Goal: Task Accomplishment & Management: Complete application form

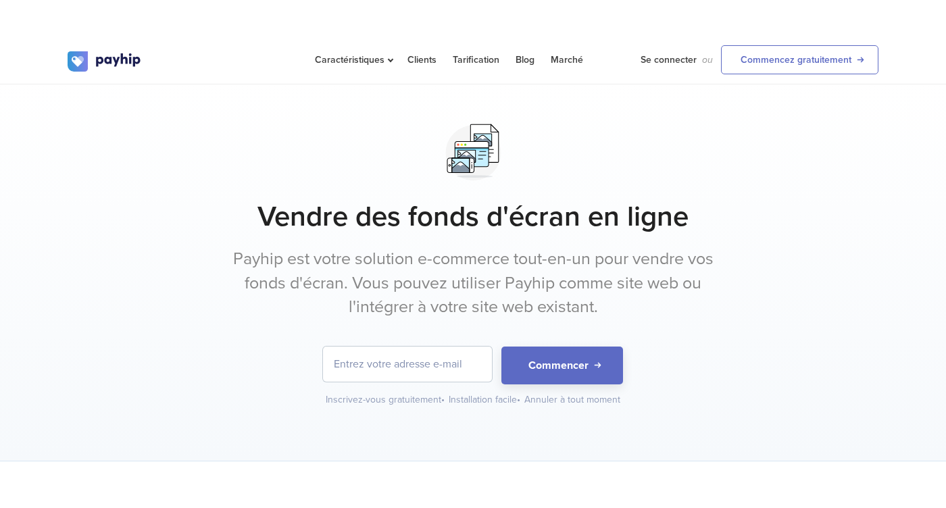
click at [601, 157] on div at bounding box center [473, 152] width 811 height 68
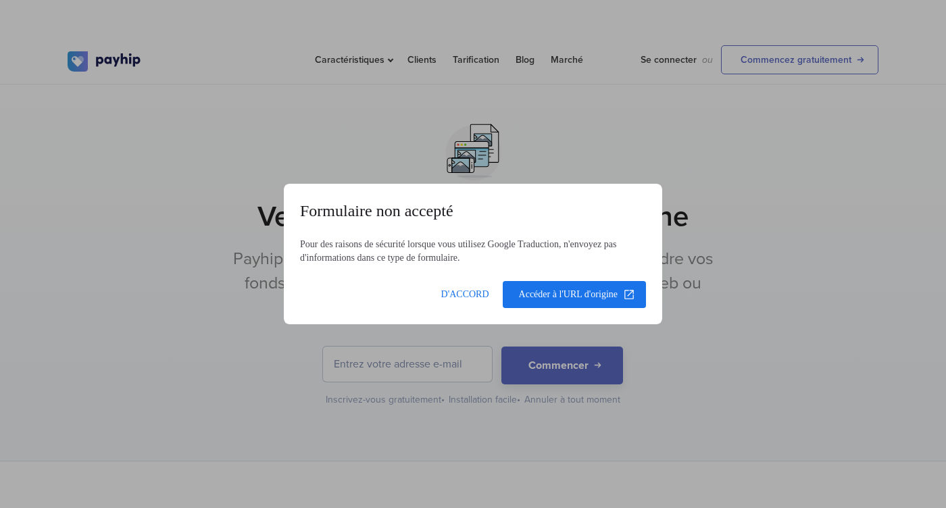
click at [587, 324] on dialog "Formulaire non accepté Pour des raisons de sécurité lorsque vous utilisez Googl…" at bounding box center [473, 254] width 379 height 141
click at [462, 289] on span at bounding box center [465, 294] width 64 height 32
click at [460, 291] on span at bounding box center [465, 294] width 64 height 32
click at [470, 289] on span at bounding box center [465, 294] width 64 height 32
click at [464, 291] on span at bounding box center [465, 294] width 64 height 32
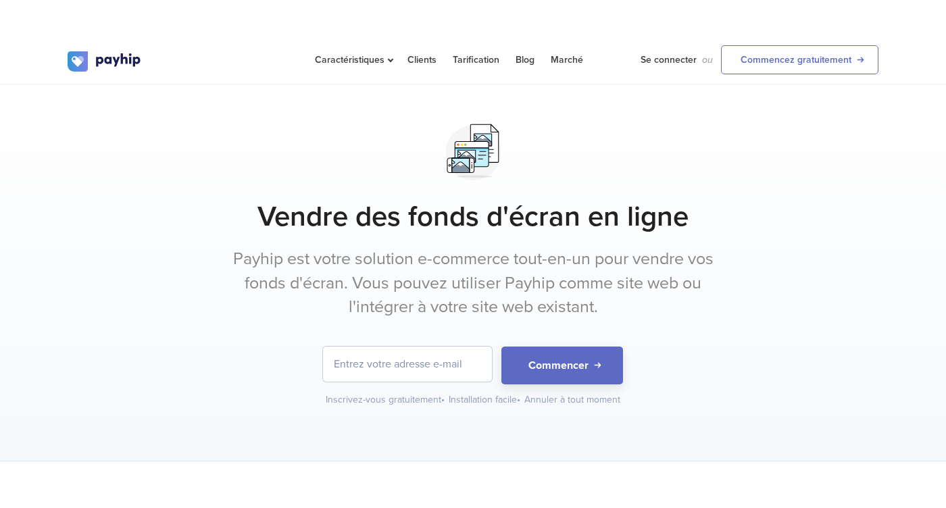
click at [401, 372] on input "email" at bounding box center [407, 364] width 169 height 35
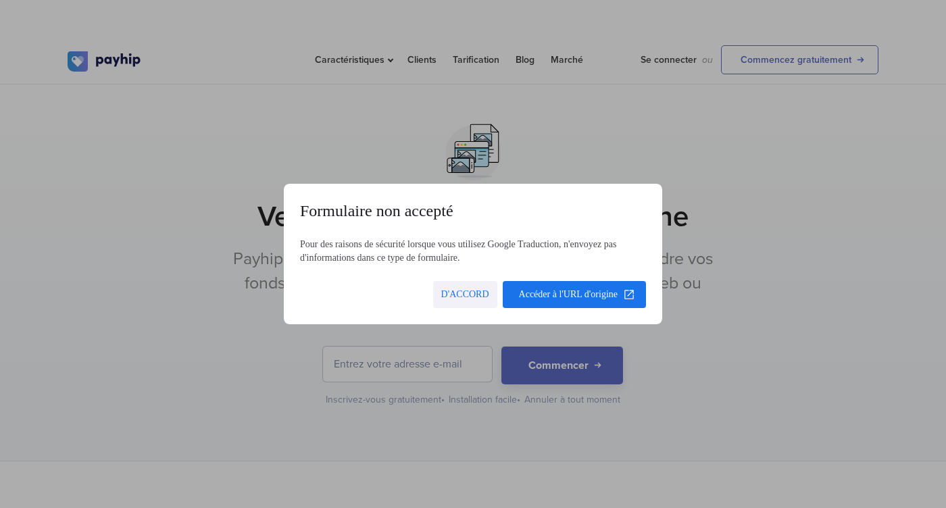
click at [468, 306] on span at bounding box center [465, 294] width 64 height 32
click at [472, 291] on span at bounding box center [465, 294] width 64 height 32
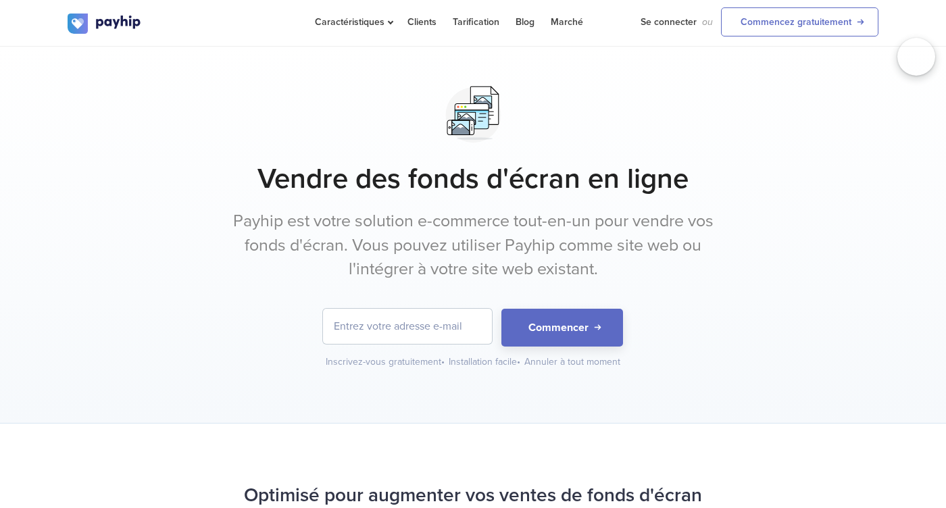
click at [885, 126] on div "Vendre des fonds d'écran en ligne Payhip est votre solution e-commerce tout-en-…" at bounding box center [473, 235] width 946 height 377
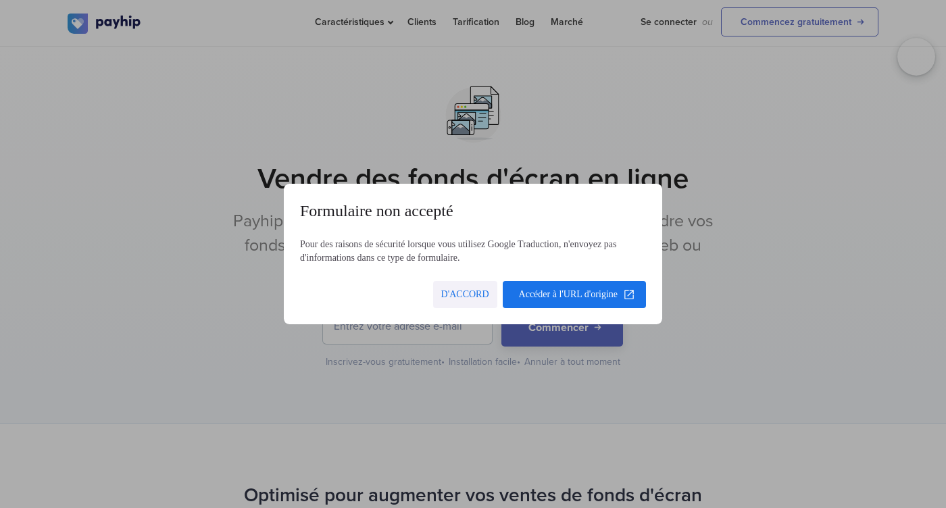
click at [455, 294] on span at bounding box center [465, 294] width 64 height 32
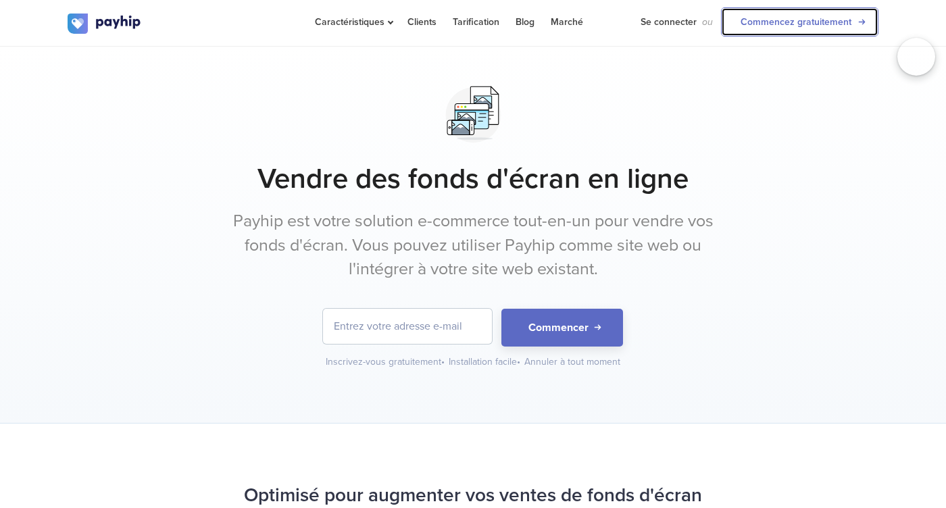
click at [796, 25] on font "Commencez gratuitement" at bounding box center [796, 21] width 111 height 11
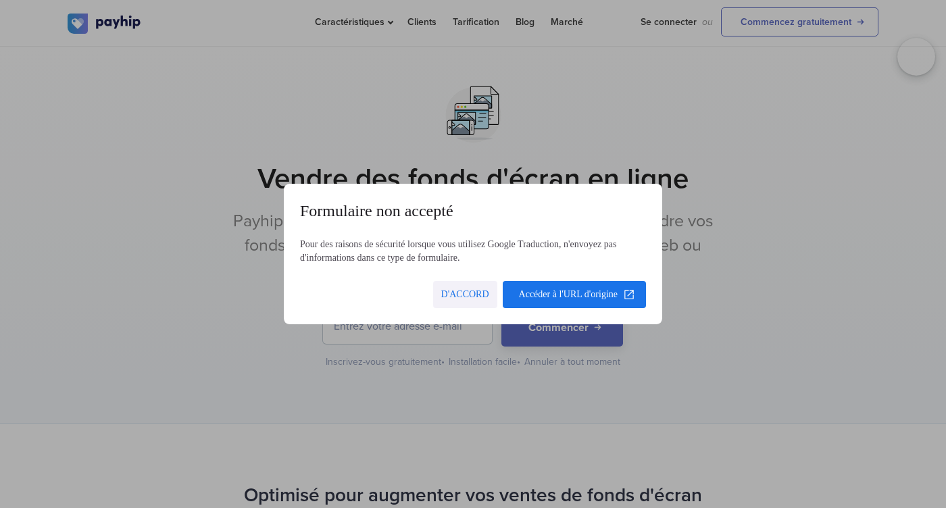
click at [455, 292] on span at bounding box center [465, 294] width 64 height 32
click at [451, 291] on span at bounding box center [465, 294] width 64 height 32
